Goal: Transaction & Acquisition: Subscribe to service/newsletter

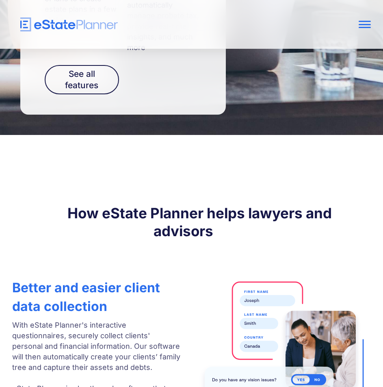
scroll to position [1138, 0]
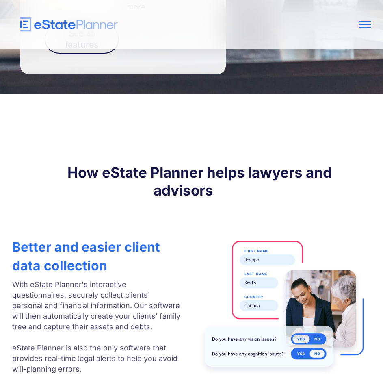
click at [80, 239] on strong "Better and easier client data collection" at bounding box center [86, 256] width 148 height 35
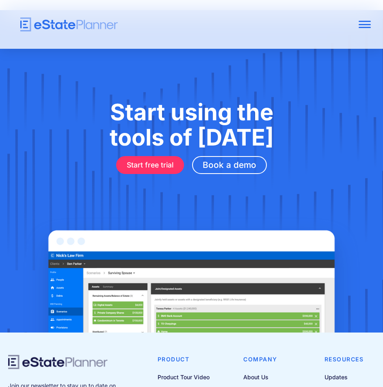
scroll to position [2601, 0]
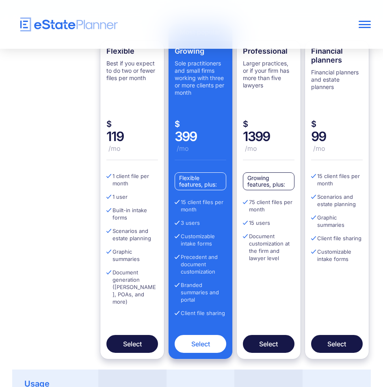
scroll to position [285, 0]
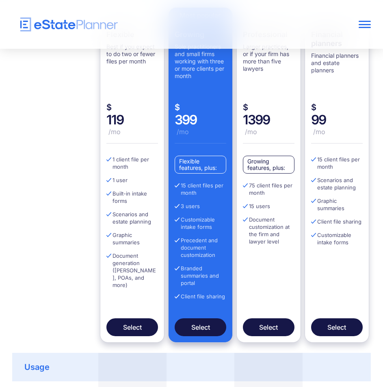
click at [198, 326] on link "Select" at bounding box center [201, 327] width 52 height 18
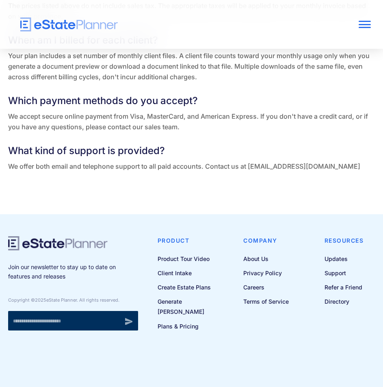
scroll to position [2042, 0]
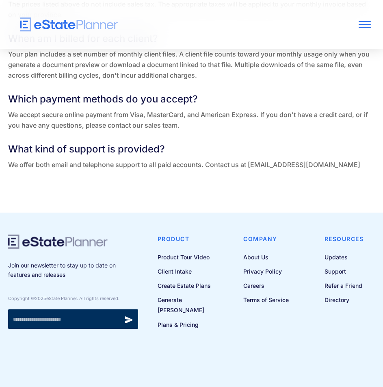
click at [125, 318] on input "******" at bounding box center [129, 319] width 20 height 20
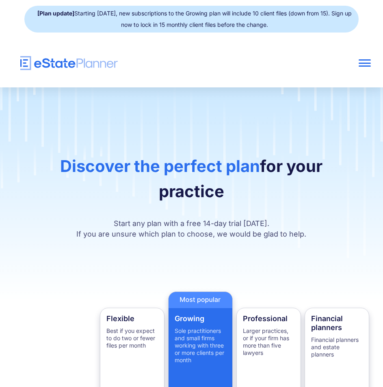
scroll to position [0, 0]
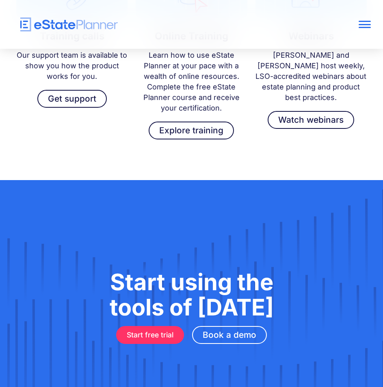
scroll to position [2398, 0]
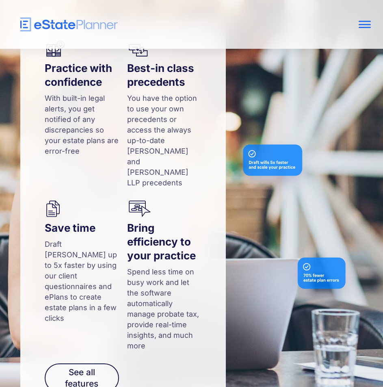
scroll to position [731, 0]
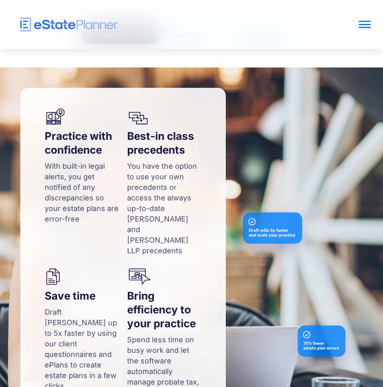
click at [29, 27] on img "home" at bounding box center [69, 24] width 98 height 14
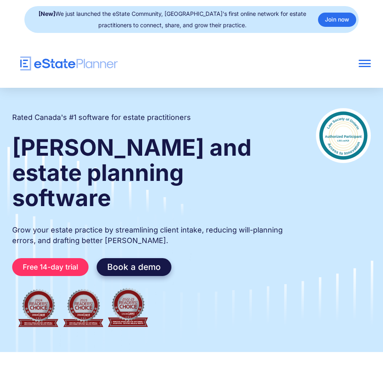
click at [124, 258] on link "Book a demo" at bounding box center [134, 267] width 75 height 18
